Goal: Task Accomplishment & Management: Manage account settings

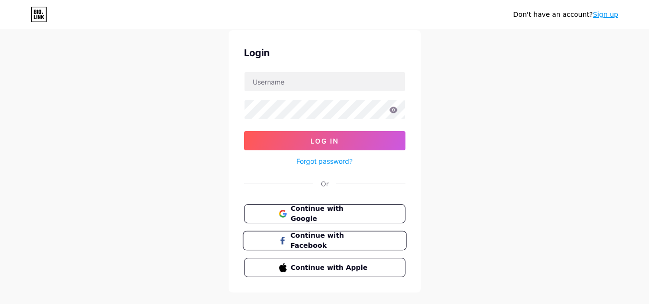
scroll to position [48, 0]
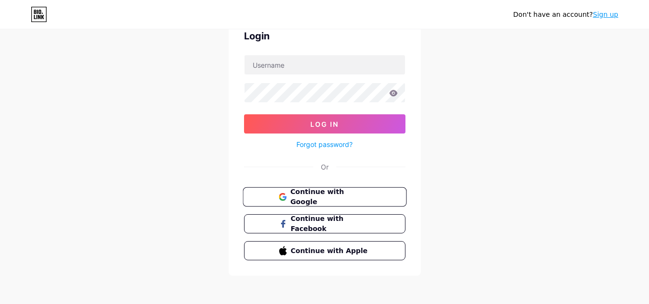
click at [337, 198] on span "Continue with Google" at bounding box center [330, 197] width 80 height 21
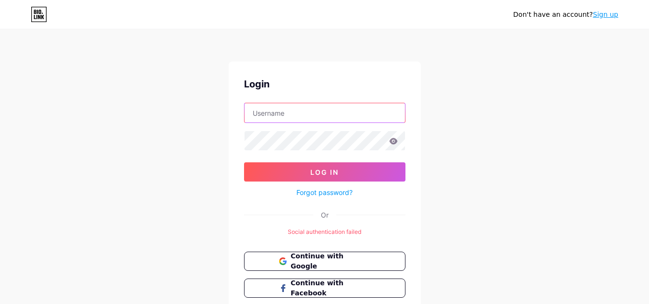
click at [309, 118] on input "text" at bounding box center [324, 112] width 160 height 19
paste input "moviesboxapp"
type input "moviesboxapp"
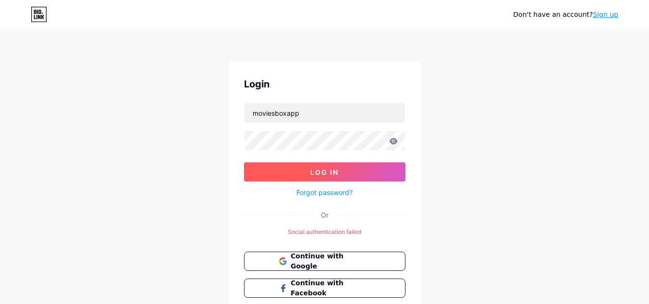
click at [314, 175] on span "Log In" at bounding box center [324, 172] width 28 height 8
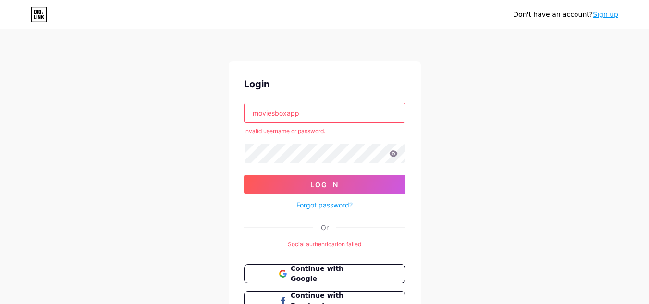
drag, startPoint x: 581, startPoint y: 34, endPoint x: 430, endPoint y: 37, distance: 151.3
click at [430, 37] on div "Don't have an account? Sign up Login moviesboxapp Invalid username or password.…" at bounding box center [324, 191] width 649 height 383
